Goal: Navigation & Orientation: Find specific page/section

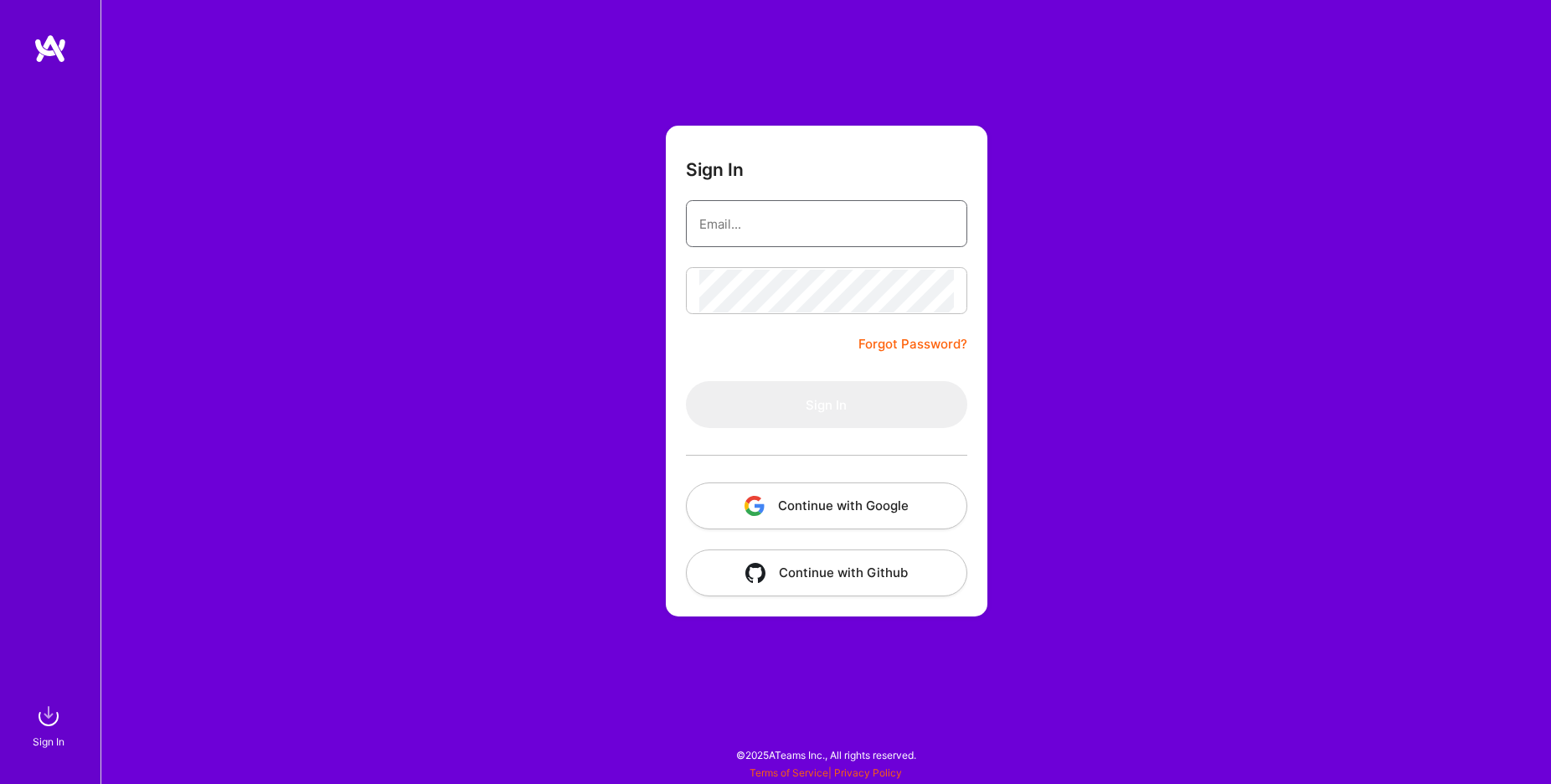
type input "[PERSON_NAME][EMAIL_ADDRESS][PERSON_NAME][DOMAIN_NAME]"
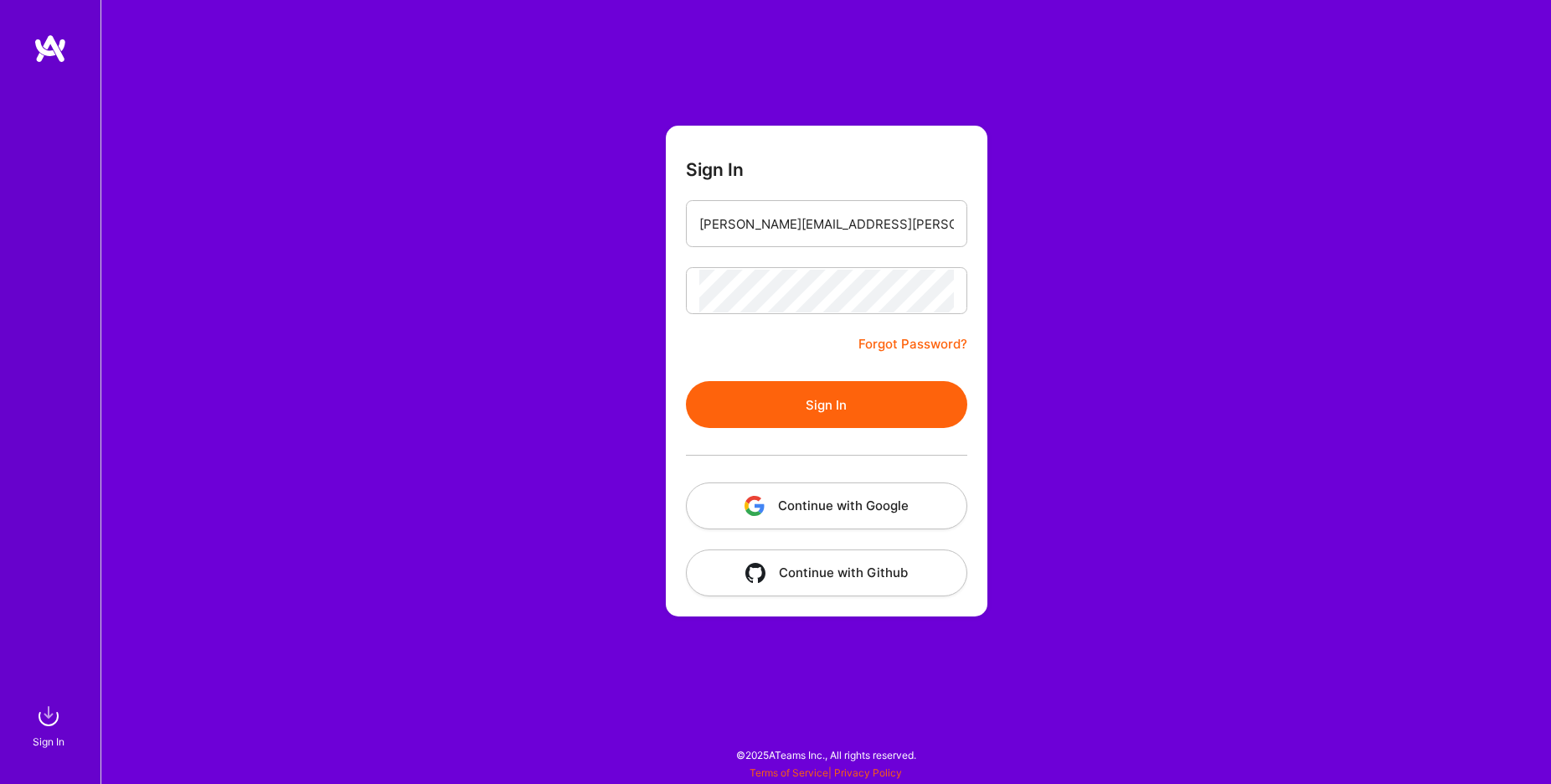
click at [796, 414] on button "Sign In" at bounding box center [827, 404] width 282 height 47
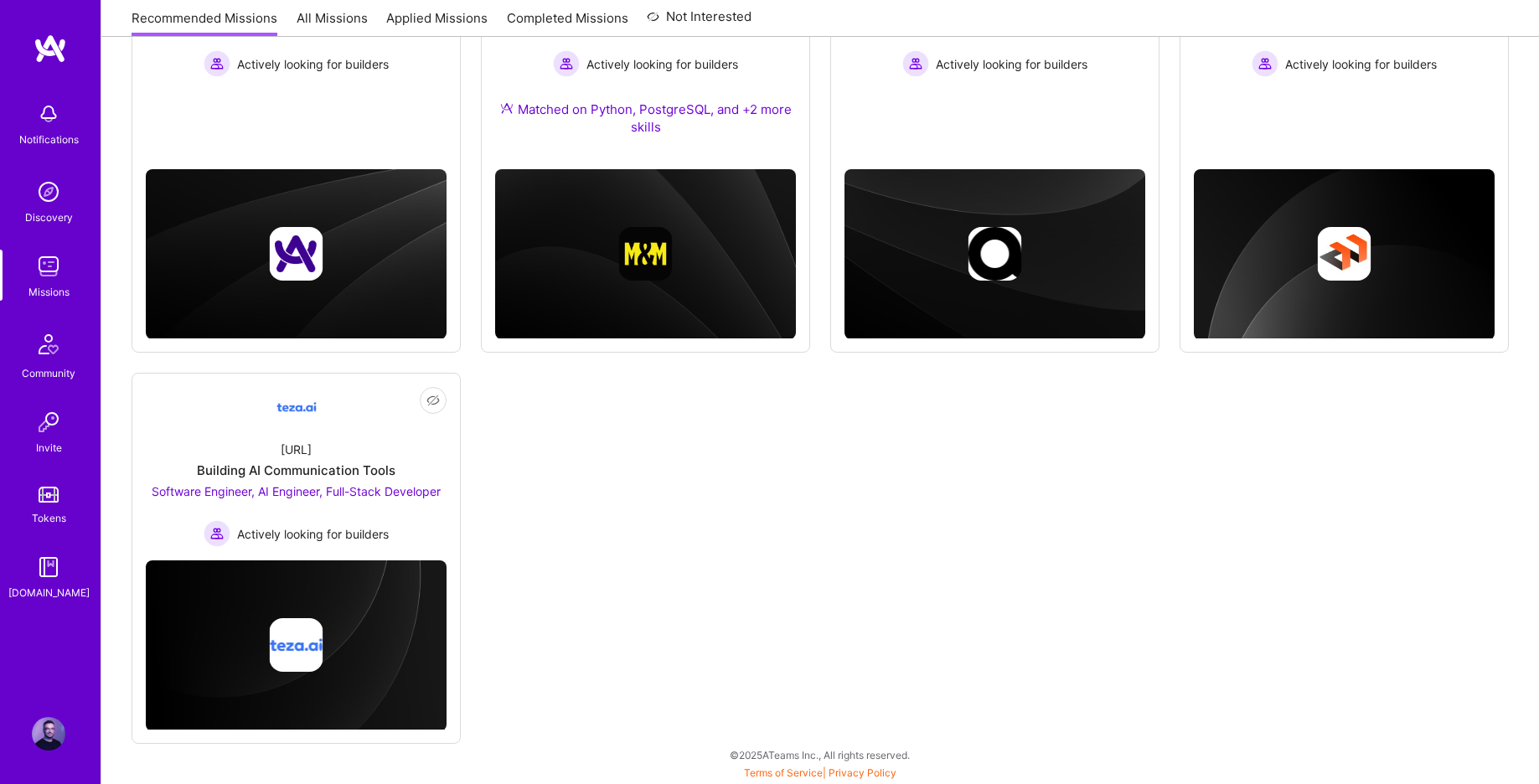
scroll to position [25, 0]
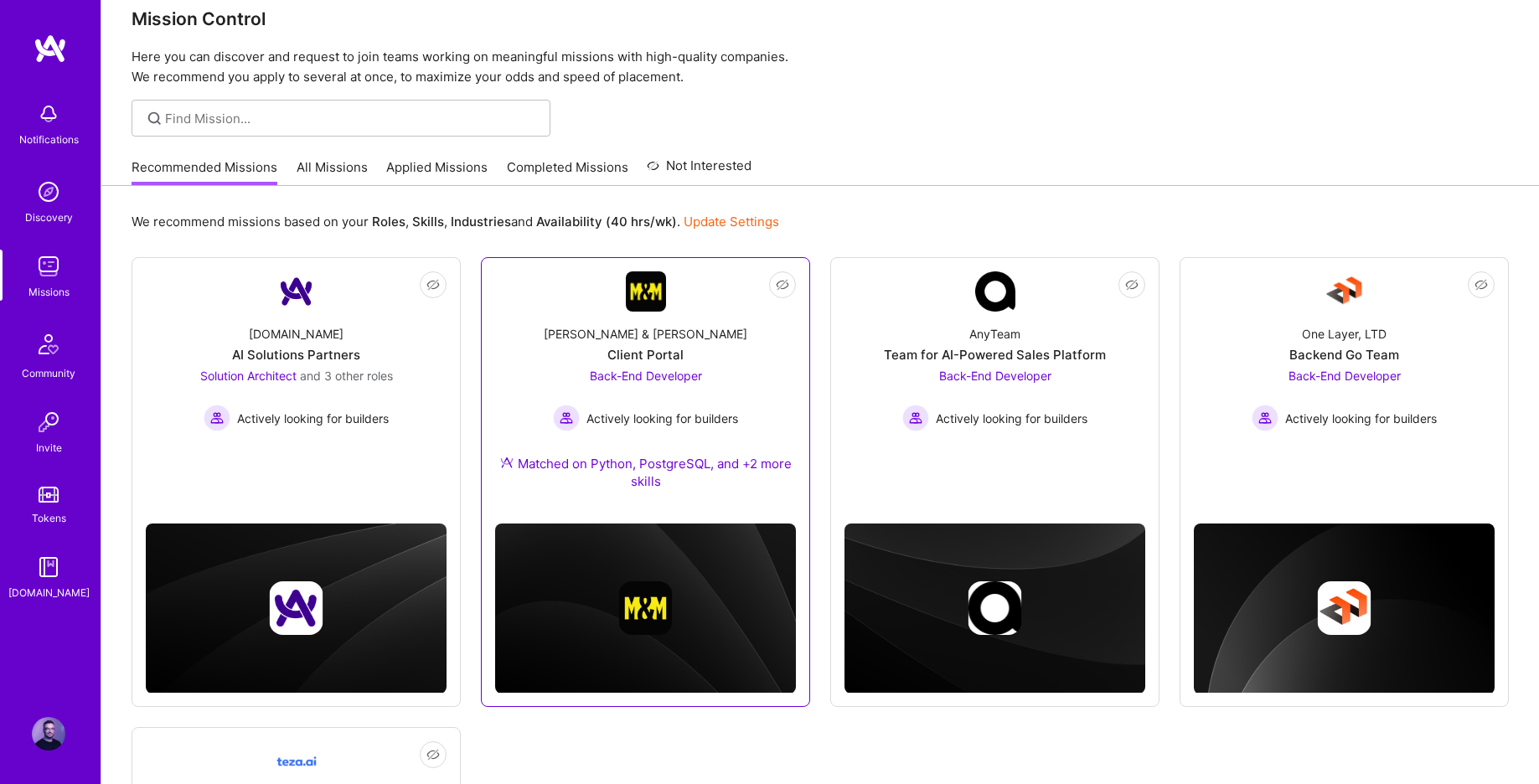
click at [646, 357] on div "Client Portal" at bounding box center [645, 354] width 76 height 18
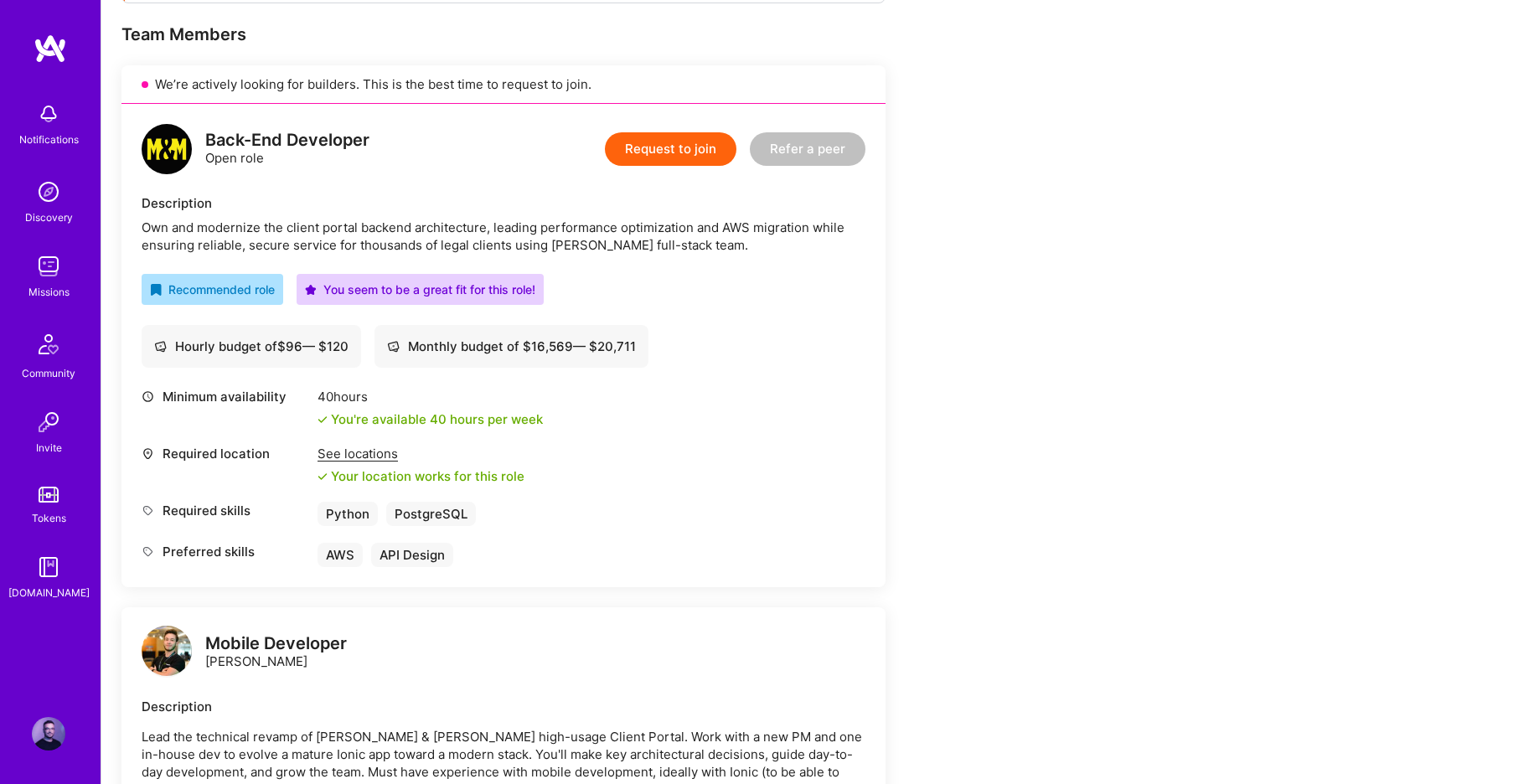
scroll to position [212, 0]
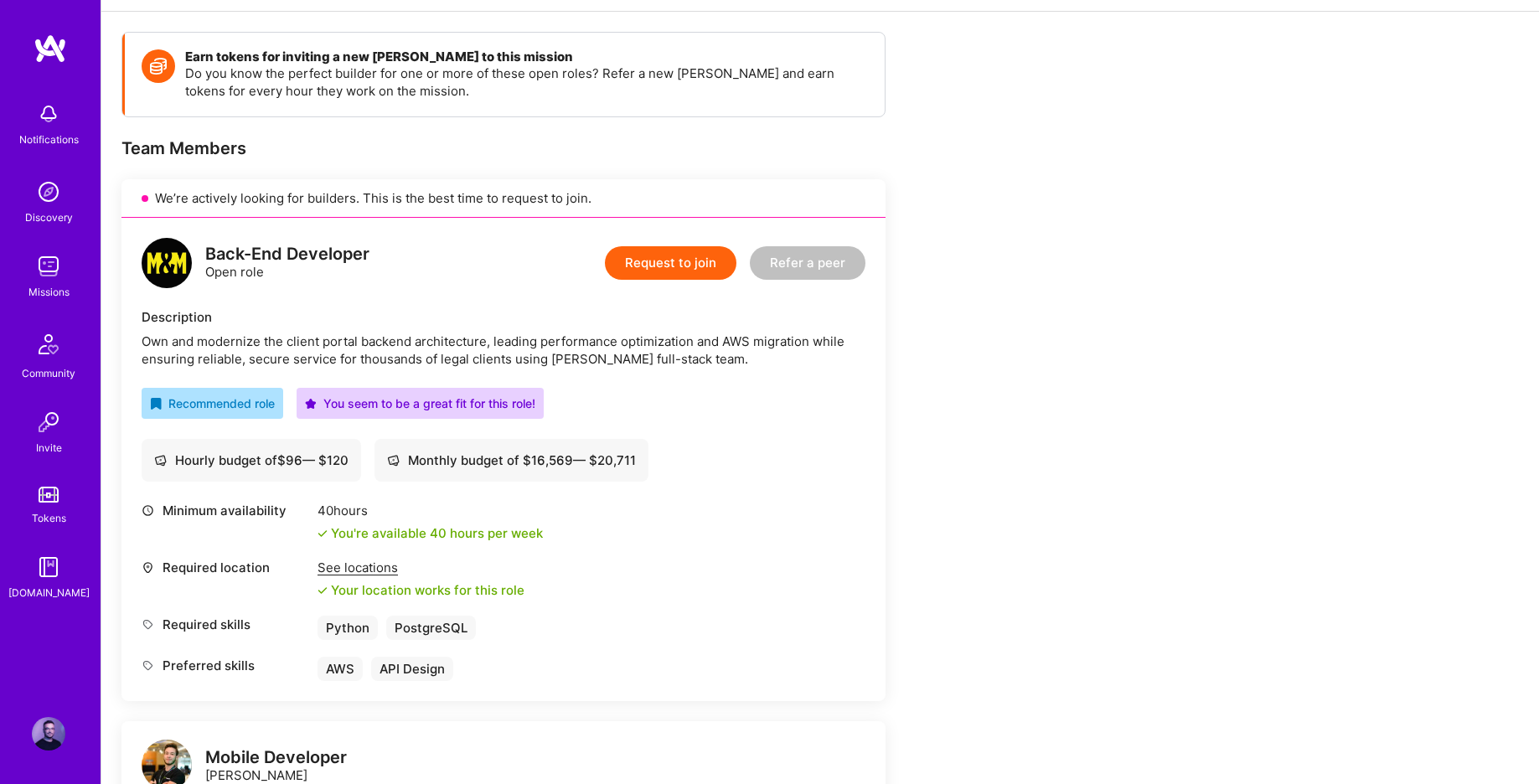
click at [369, 566] on div "See locations" at bounding box center [421, 567] width 207 height 18
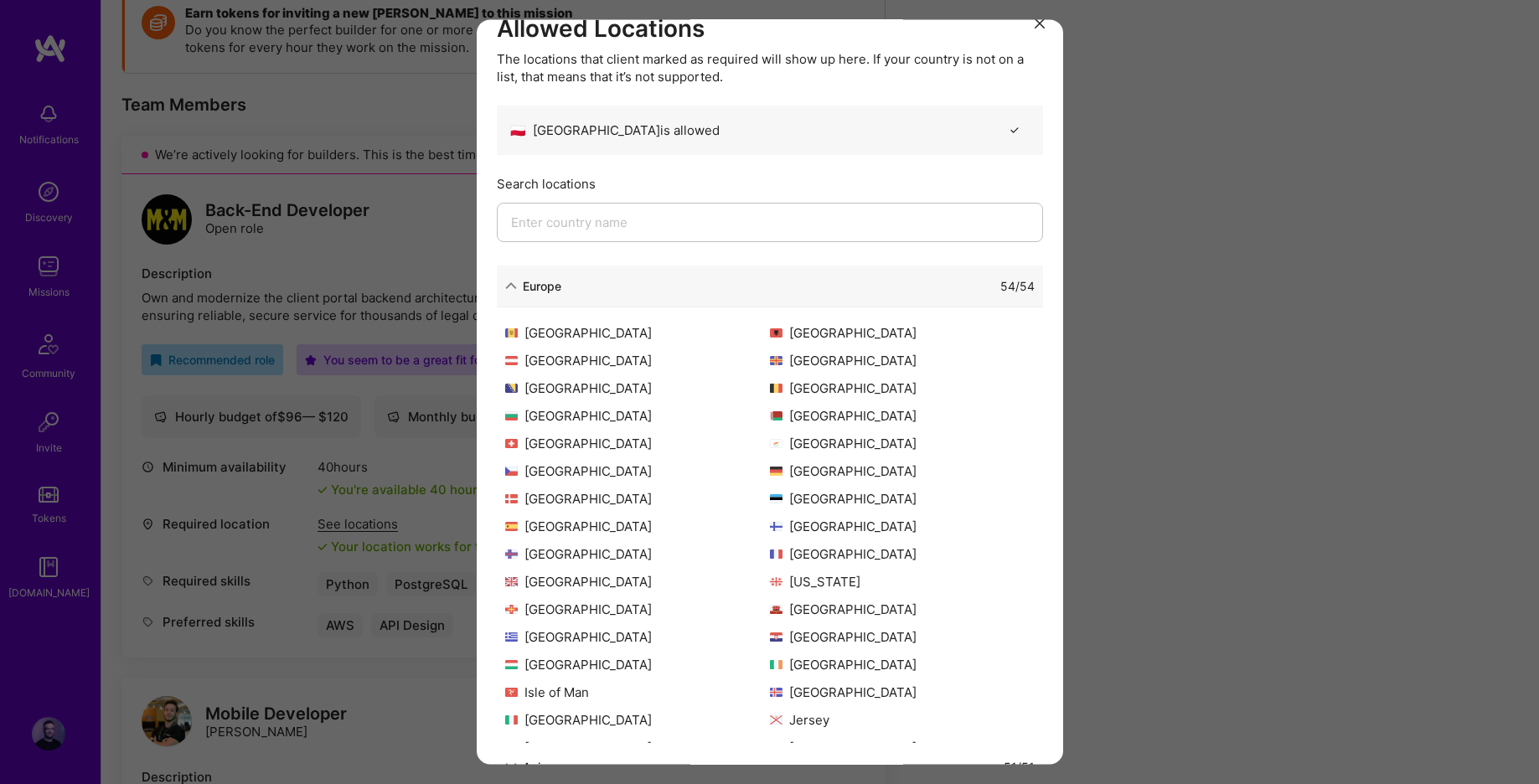
scroll to position [0, 0]
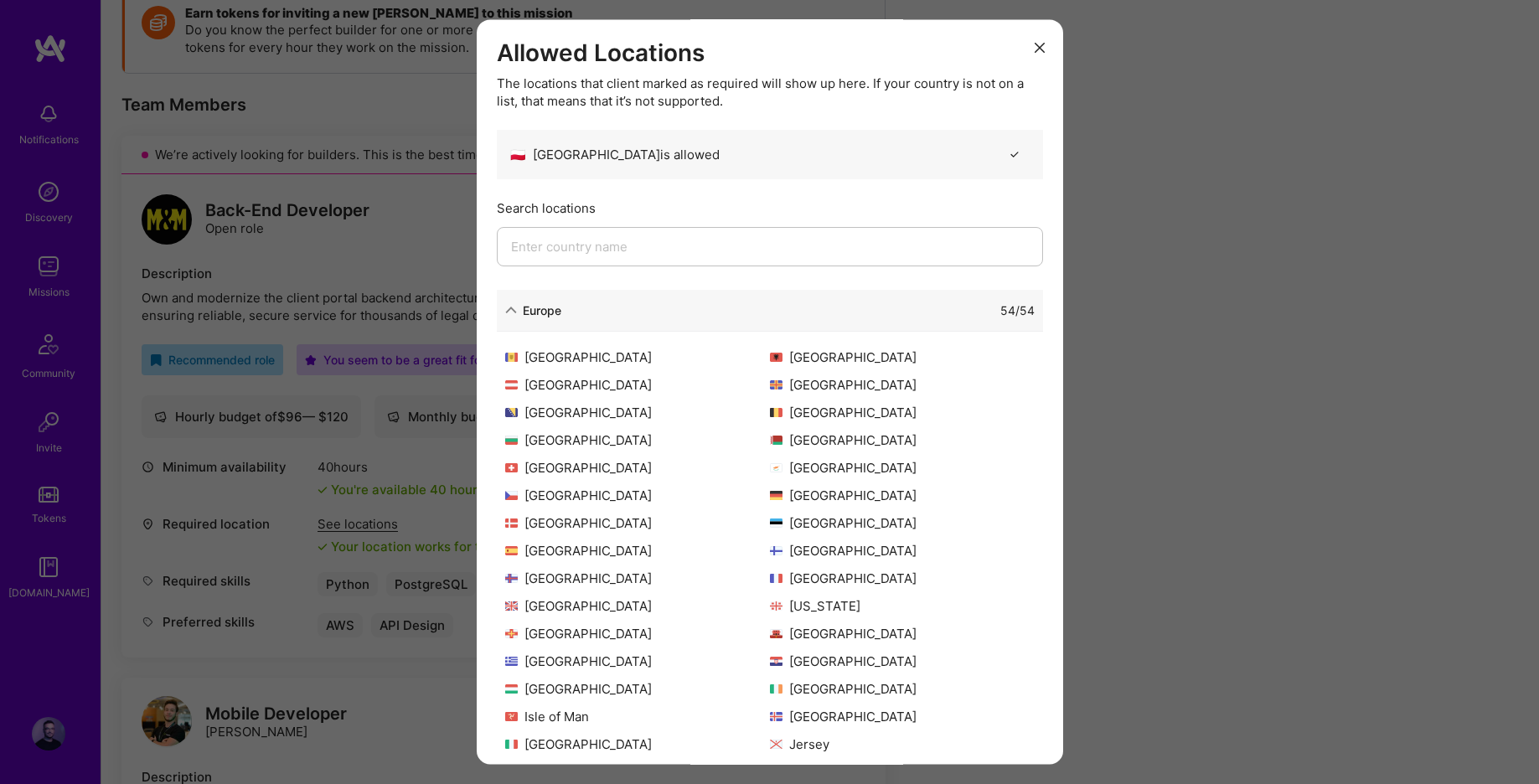
click at [1035, 45] on icon "modal" at bounding box center [1040, 48] width 10 height 10
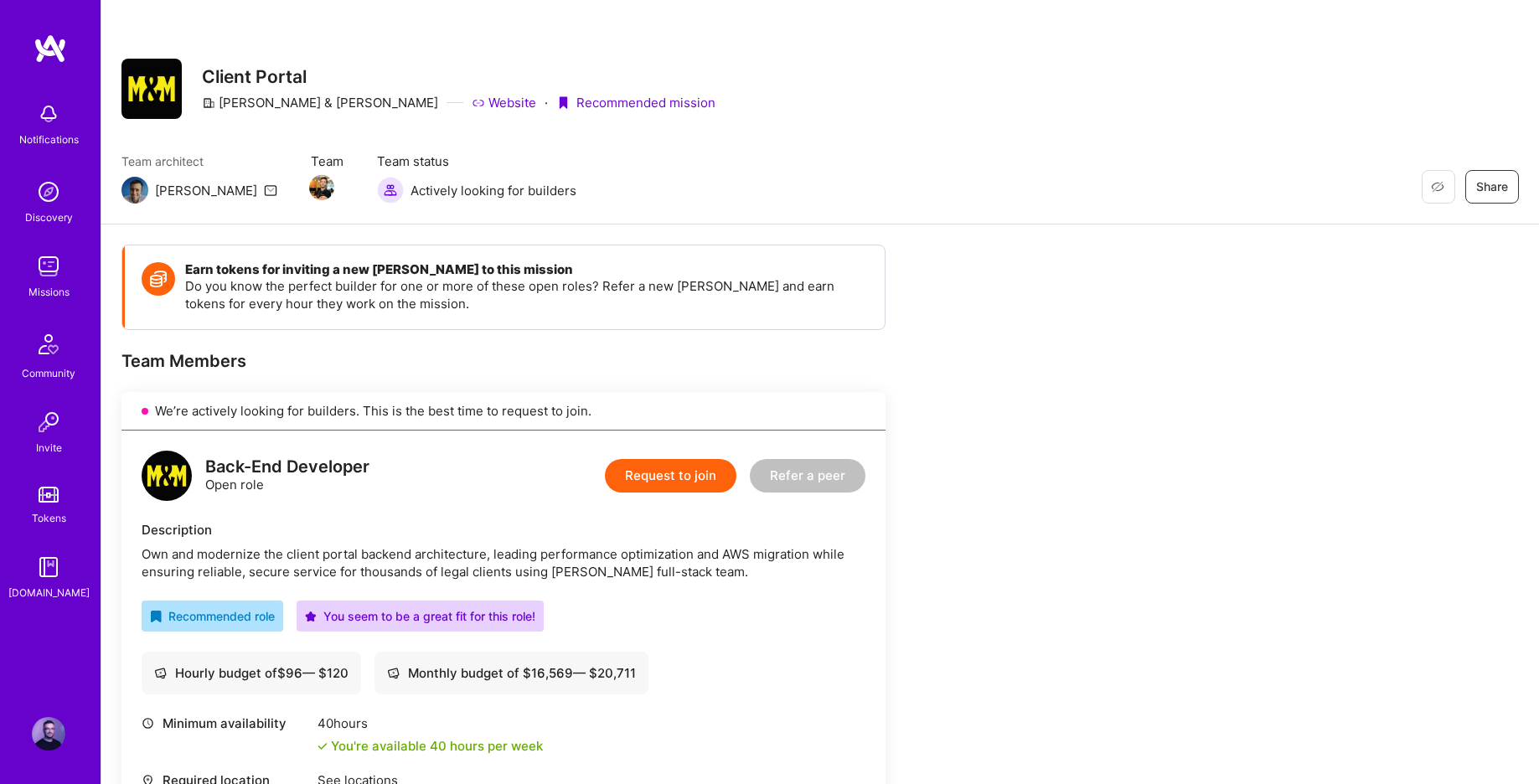
click at [48, 55] on img at bounding box center [50, 48] width 33 height 30
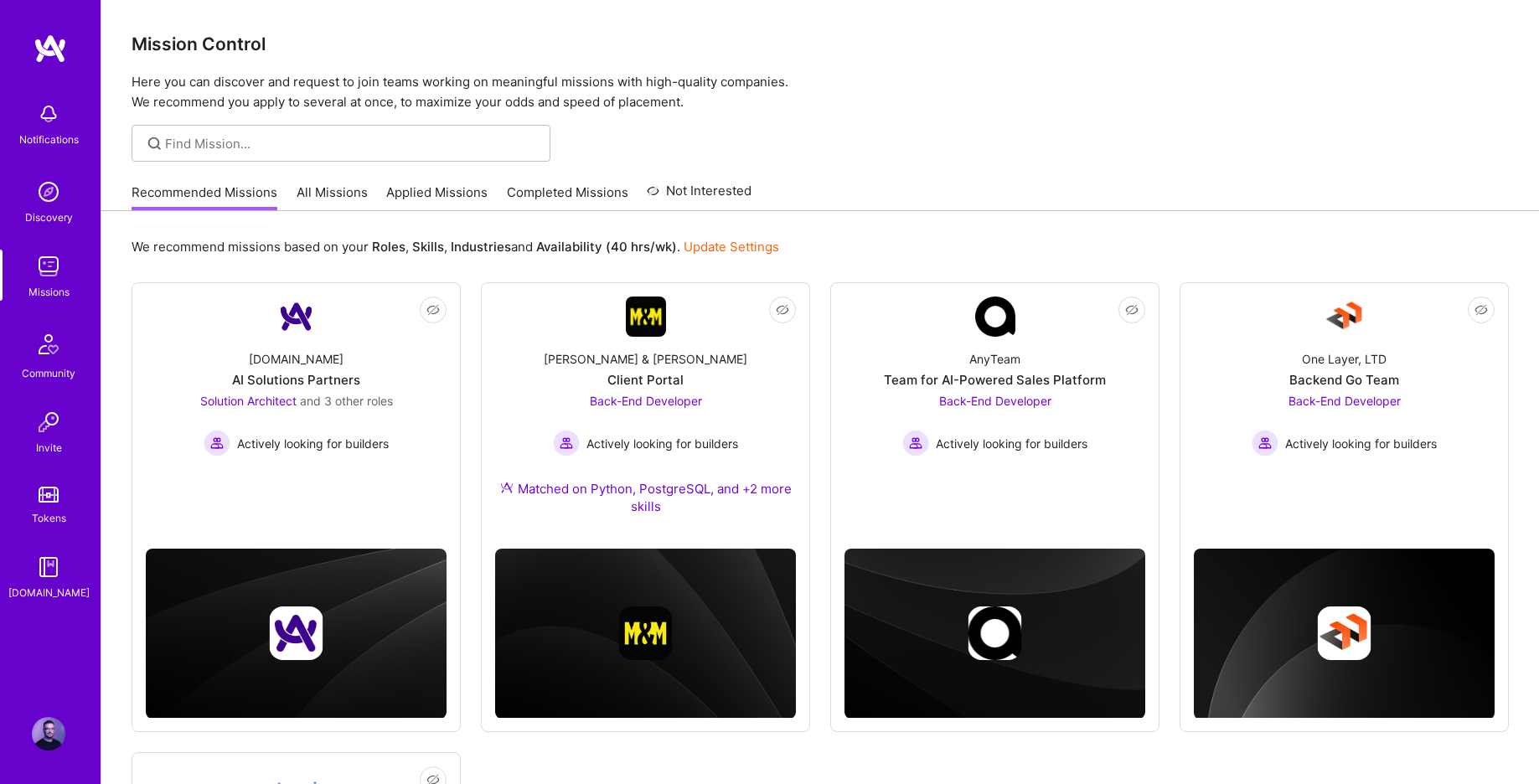
scroll to position [10, 0]
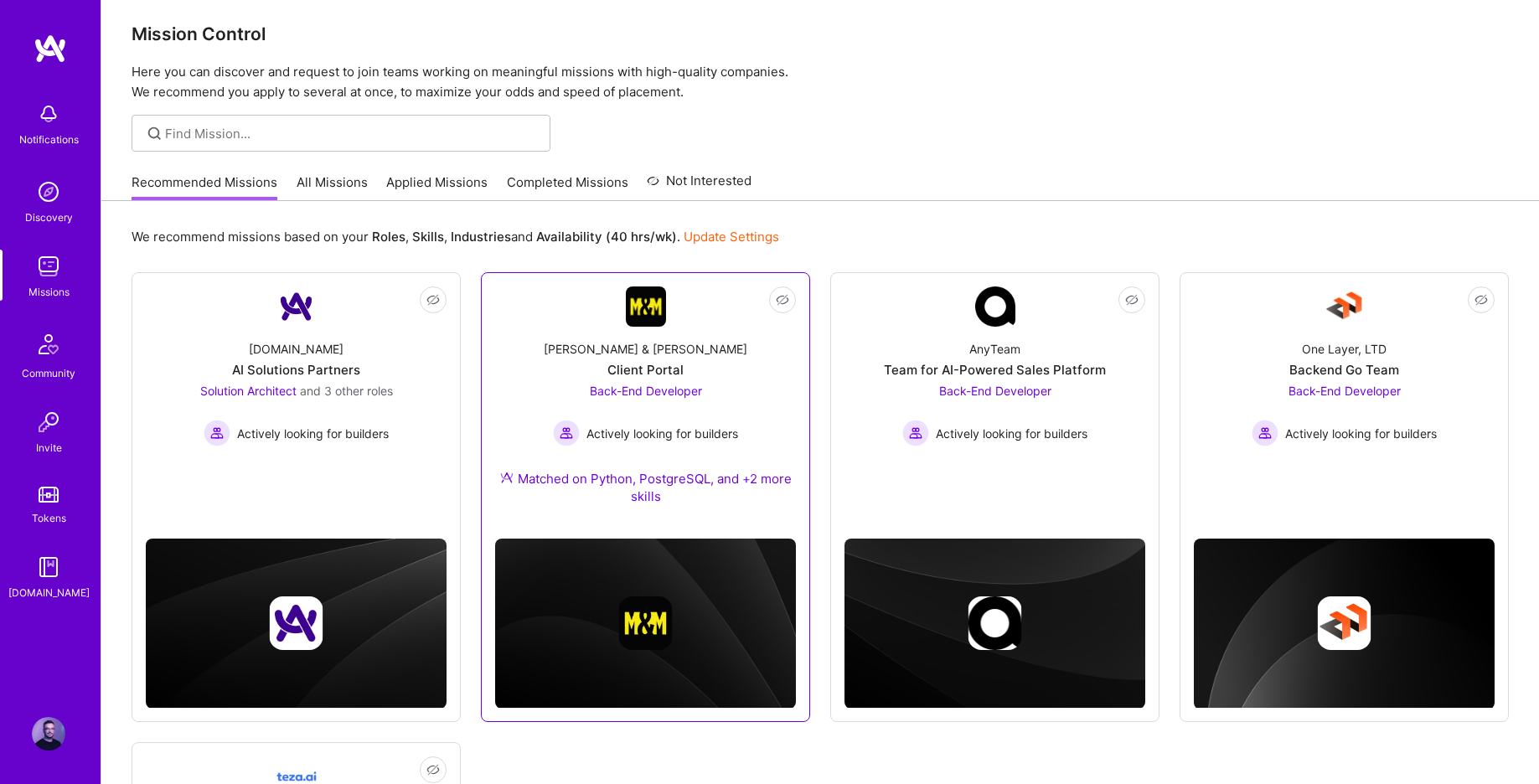
click at [677, 350] on div "[PERSON_NAME] & [PERSON_NAME]" at bounding box center [645, 348] width 203 height 18
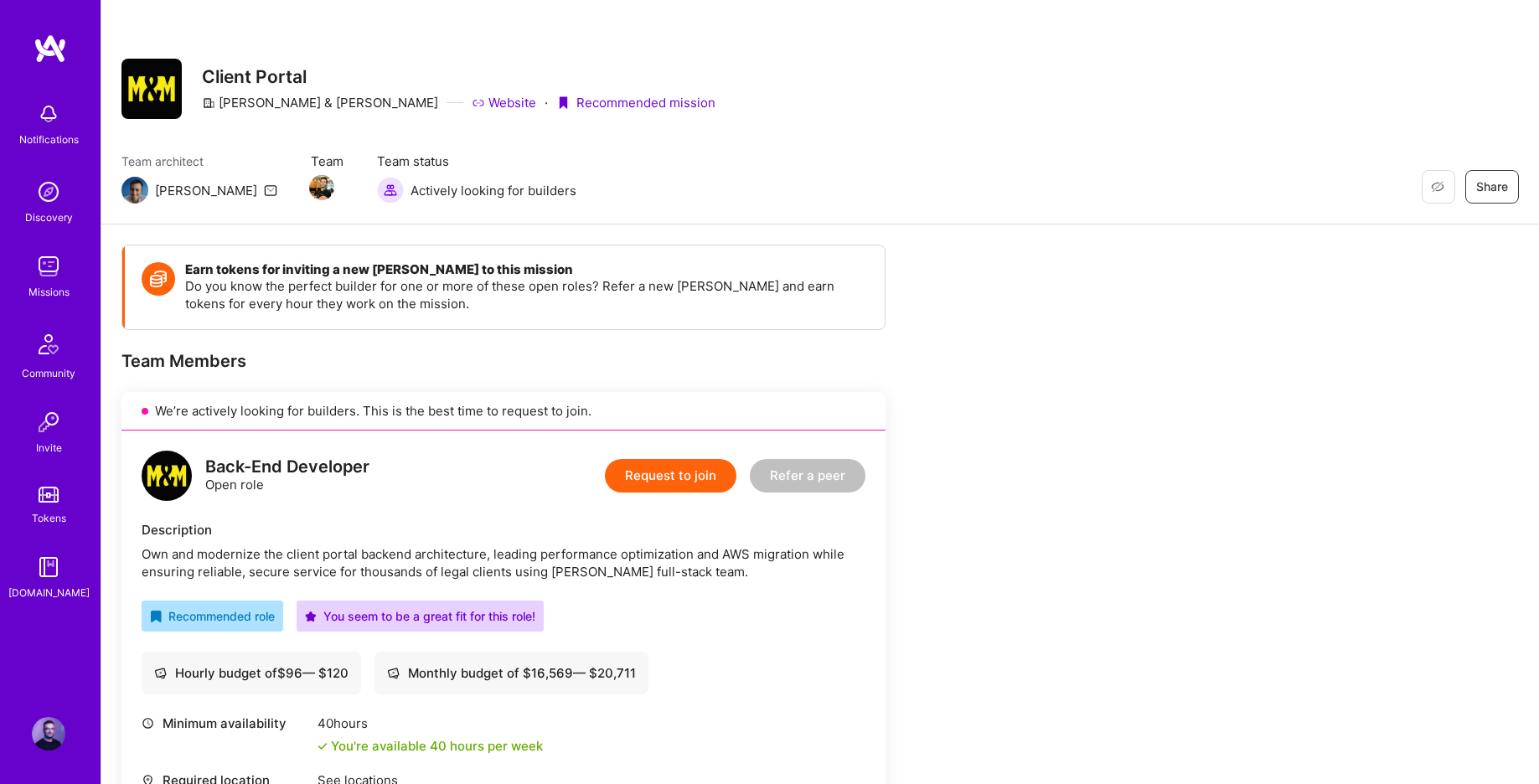
click at [472, 103] on link "Website" at bounding box center [504, 102] width 65 height 18
